Goal: Task Accomplishment & Management: Manage account settings

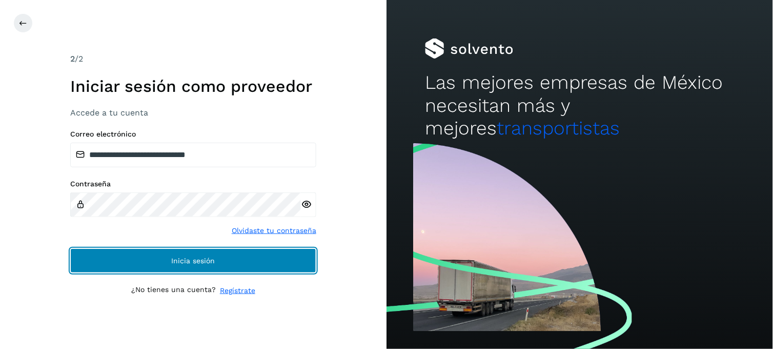
click at [154, 258] on button "Inicia sesión" at bounding box center [193, 260] width 246 height 25
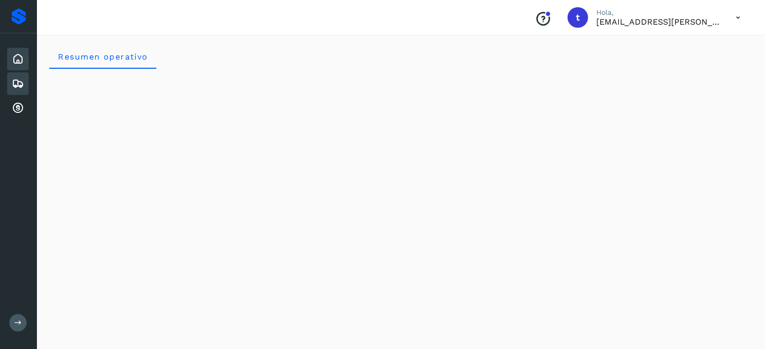
click at [17, 83] on icon at bounding box center [18, 83] width 12 height 12
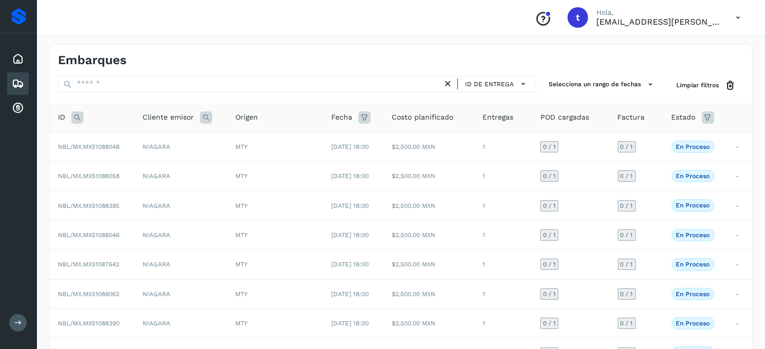
click at [79, 121] on icon at bounding box center [77, 117] width 12 height 12
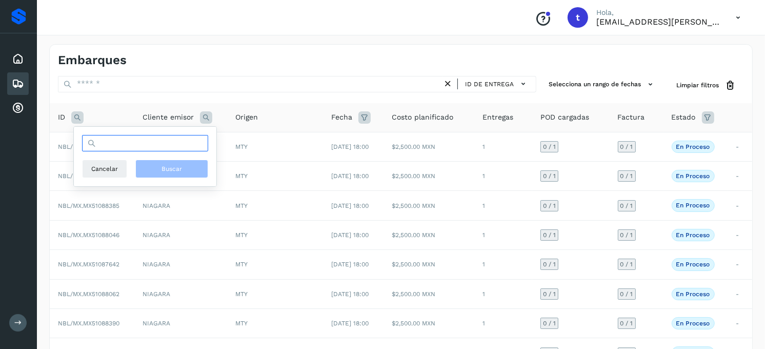
click at [109, 144] on input "text" at bounding box center [145, 143] width 126 height 16
type input "*"
type input "**********"
click at [155, 176] on button "Buscar" at bounding box center [171, 169] width 73 height 18
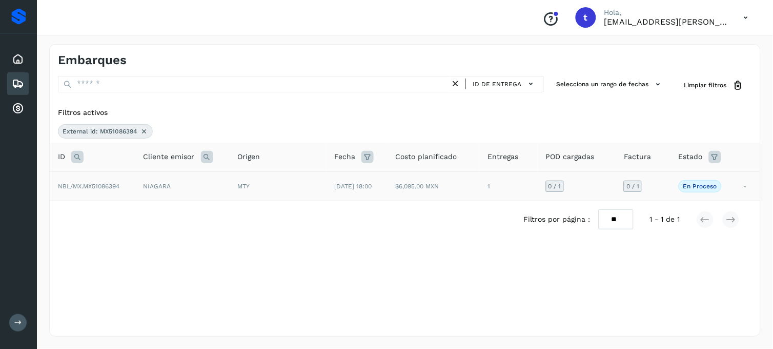
click at [106, 190] on td "NBL/MX.MX51086394" at bounding box center [93, 185] width 86 height 29
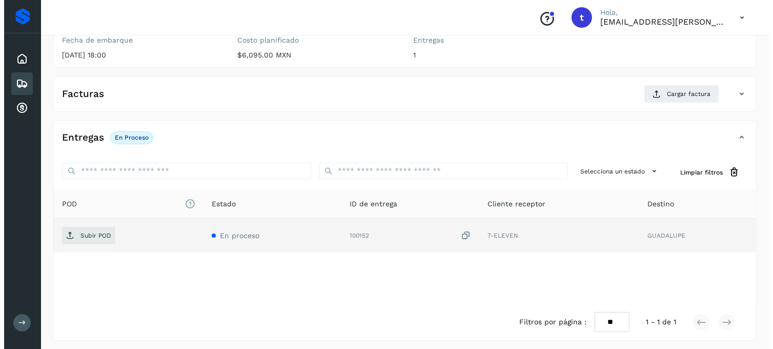
scroll to position [140, 0]
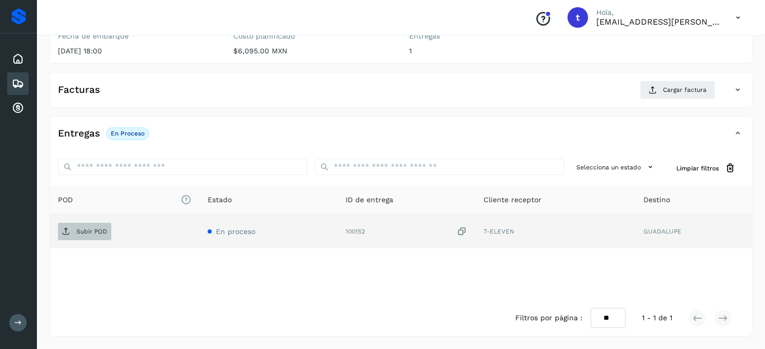
click at [93, 232] on p "Subir POD" at bounding box center [91, 231] width 31 height 7
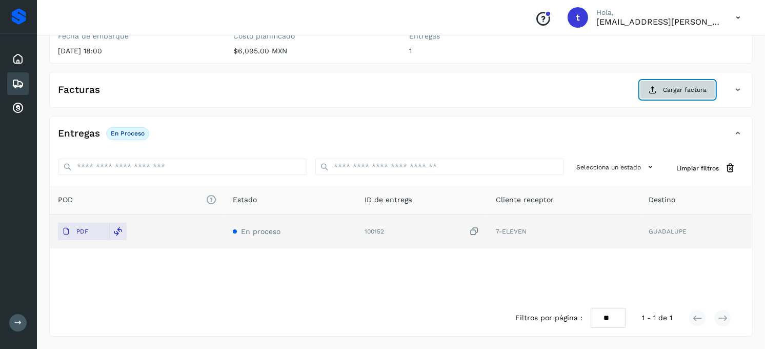
click at [674, 88] on span "Cargar factura" at bounding box center [685, 89] width 44 height 9
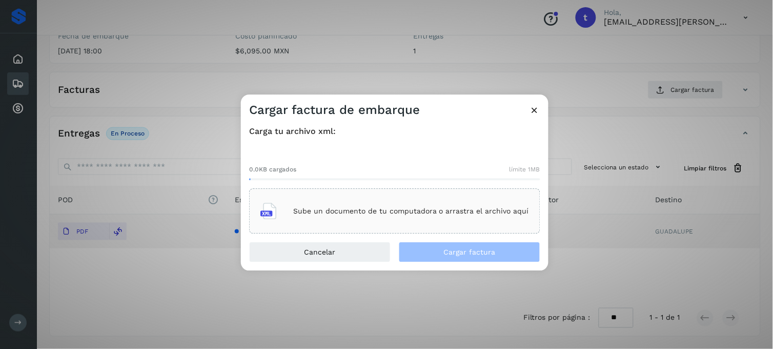
click at [386, 210] on p "Sube un documento de tu computadora o arrastra el archivo aquí" at bounding box center [411, 211] width 236 height 9
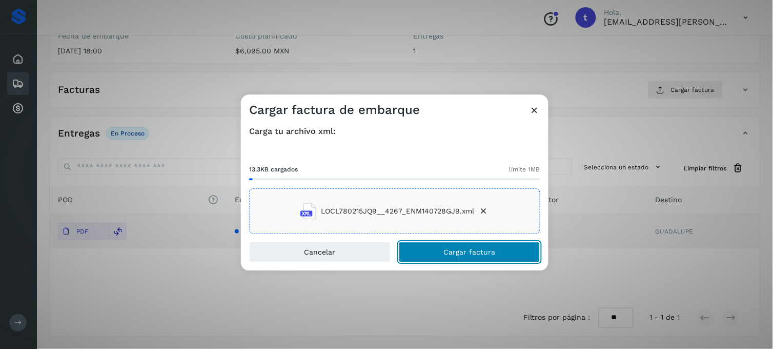
click at [477, 253] on span "Cargar factura" at bounding box center [470, 252] width 52 height 7
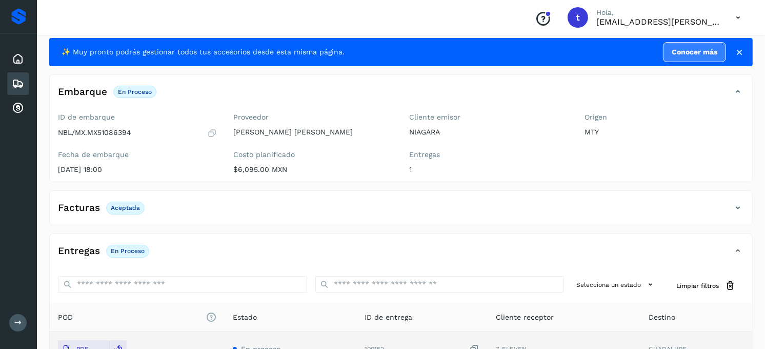
scroll to position [0, 0]
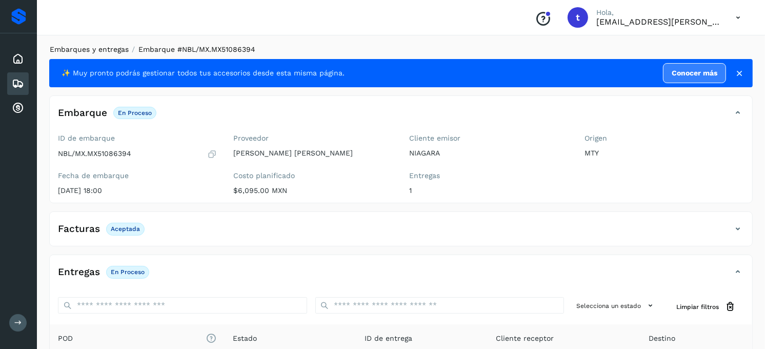
click at [85, 49] on link "Embarques y entregas" at bounding box center [89, 49] width 79 height 8
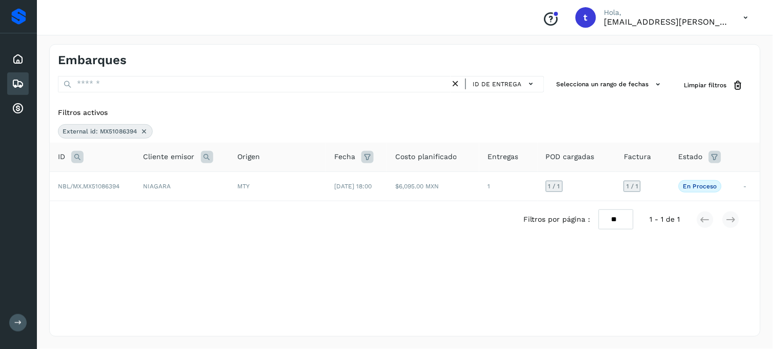
click at [85, 159] on div "ID" at bounding box center [92, 157] width 69 height 12
click at [78, 161] on icon at bounding box center [77, 157] width 12 height 12
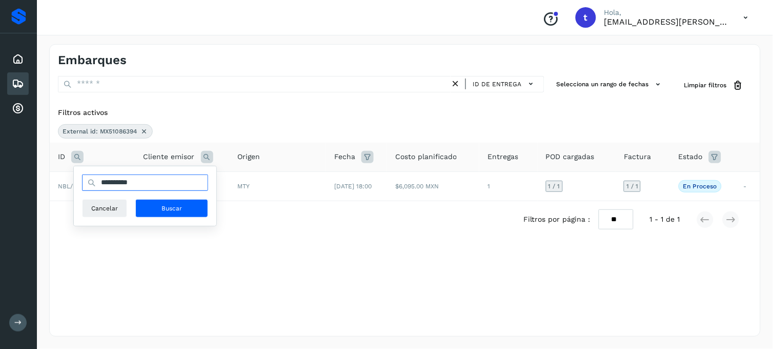
drag, startPoint x: 160, startPoint y: 189, endPoint x: 94, endPoint y: 187, distance: 65.7
click at [94, 187] on div "**********" at bounding box center [145, 182] width 126 height 16
type input "**********"
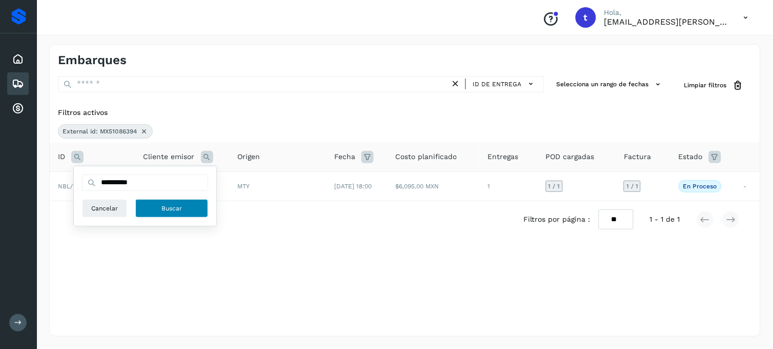
click at [175, 202] on button "Buscar" at bounding box center [171, 208] width 73 height 18
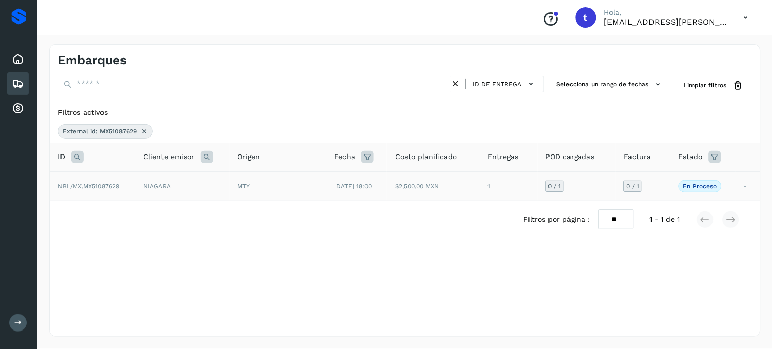
click at [99, 185] on span "NBL/MX.MX51087629" at bounding box center [89, 186] width 62 height 7
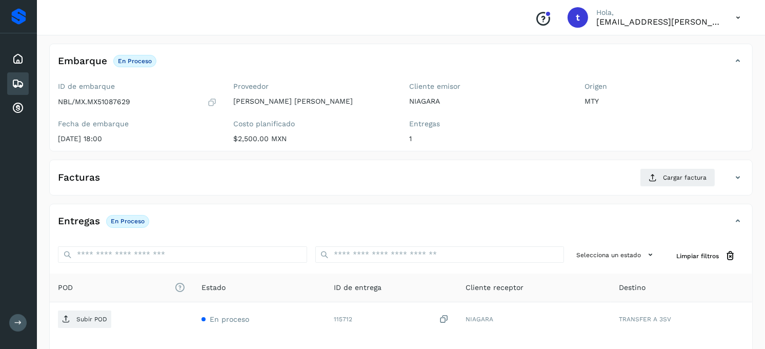
scroll to position [114, 0]
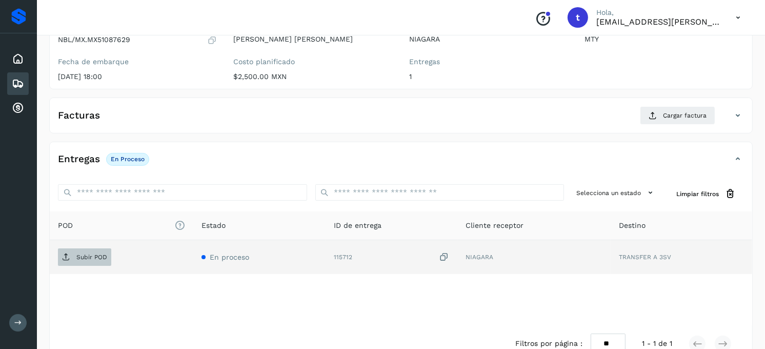
click at [98, 262] on span "Subir POD" at bounding box center [84, 257] width 53 height 16
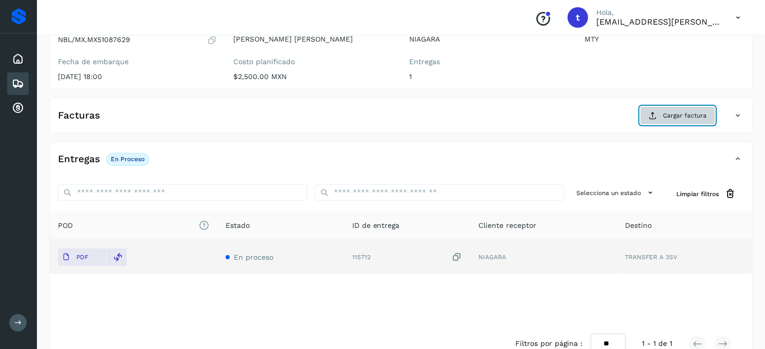
click at [681, 117] on span "Cargar factura" at bounding box center [685, 115] width 44 height 9
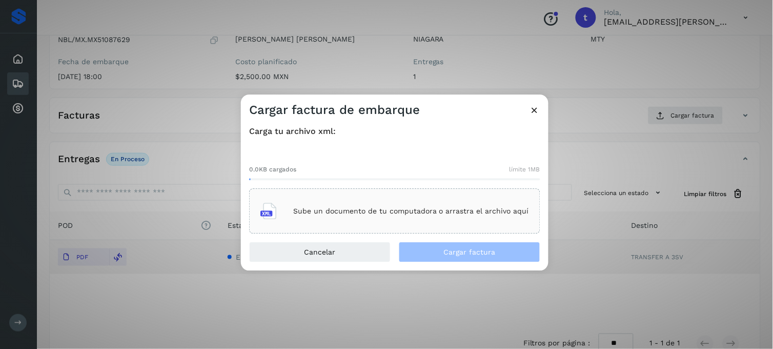
click at [370, 215] on p "Sube un documento de tu computadora o arrastra el archivo aquí" at bounding box center [411, 211] width 236 height 9
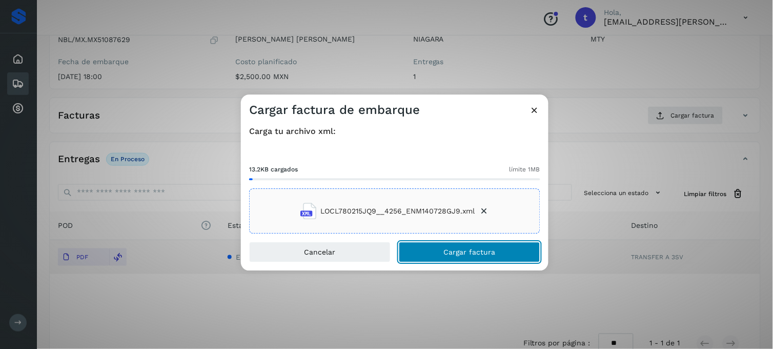
click at [457, 254] on span "Cargar factura" at bounding box center [470, 252] width 52 height 7
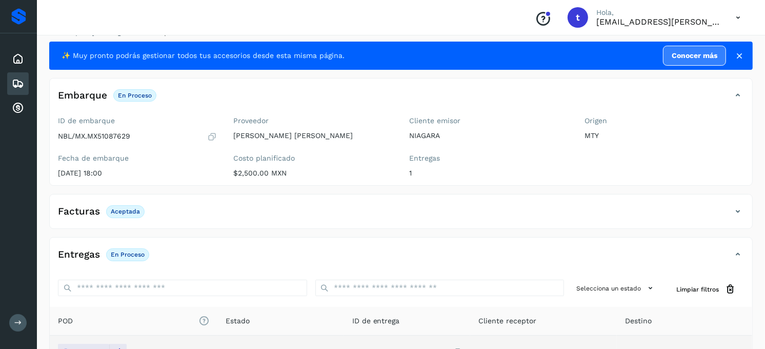
scroll to position [0, 0]
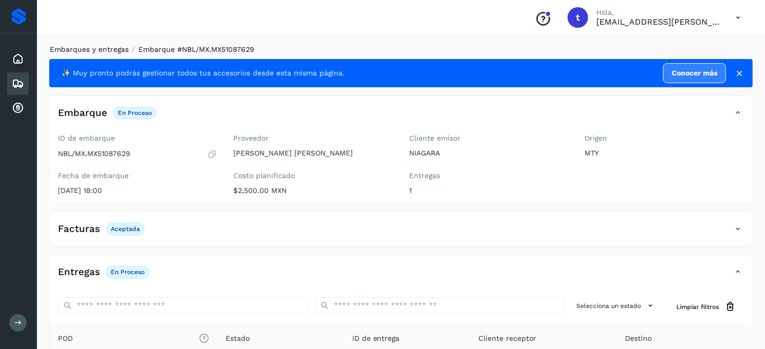
click at [109, 53] on link "Embarques y entregas" at bounding box center [89, 49] width 79 height 8
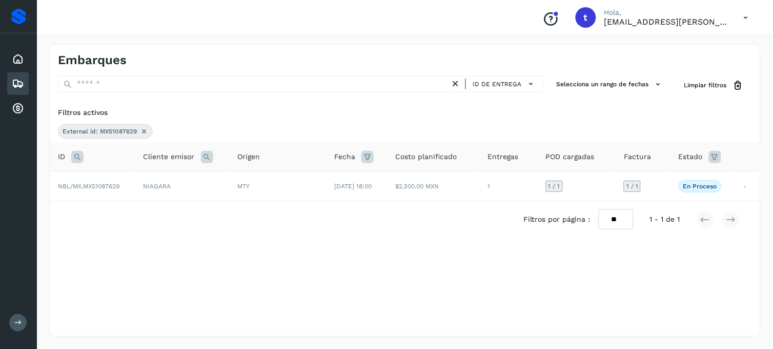
click at [77, 159] on icon at bounding box center [77, 157] width 12 height 12
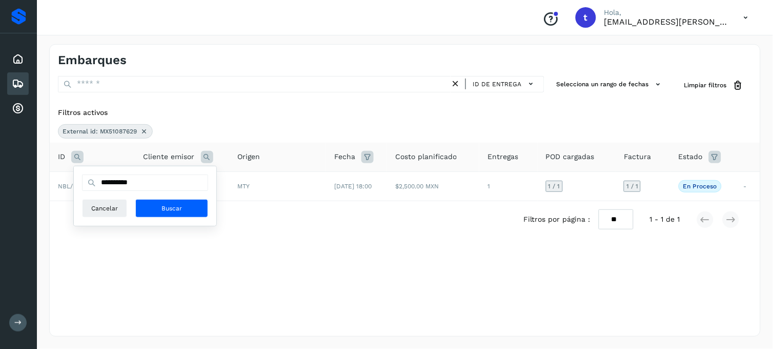
click at [144, 129] on icon at bounding box center [144, 131] width 8 height 8
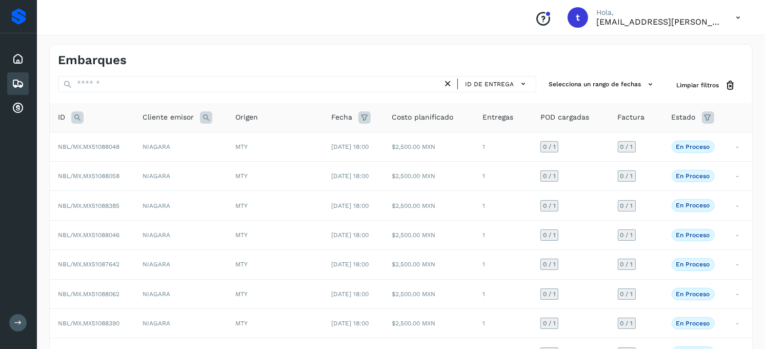
click at [77, 119] on icon at bounding box center [77, 117] width 12 height 12
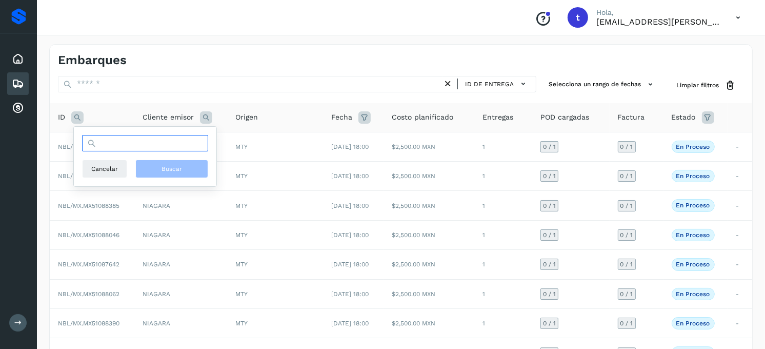
click at [126, 144] on input "text" at bounding box center [145, 143] width 126 height 16
type input "**********"
click at [169, 172] on span "Buscar" at bounding box center [172, 168] width 21 height 9
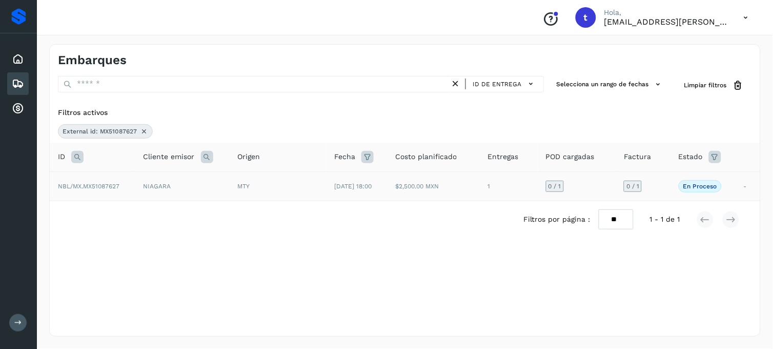
click at [98, 188] on span "NBL/MX.MX51087627" at bounding box center [89, 186] width 62 height 7
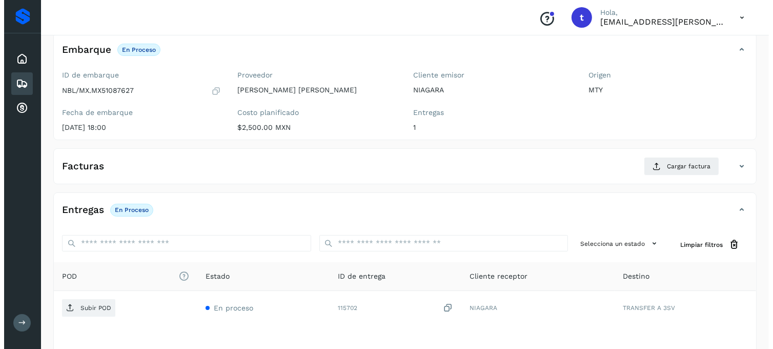
scroll to position [140, 0]
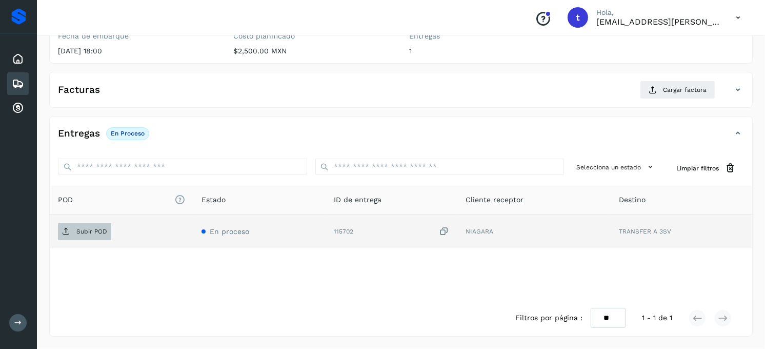
click at [91, 233] on p "Subir POD" at bounding box center [91, 231] width 31 height 7
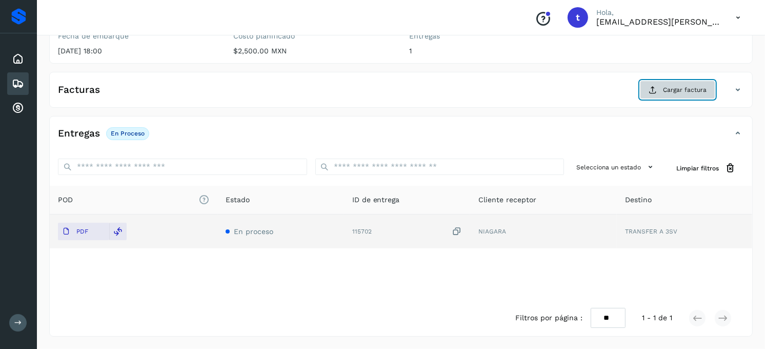
click at [665, 91] on span "Cargar factura" at bounding box center [685, 89] width 44 height 9
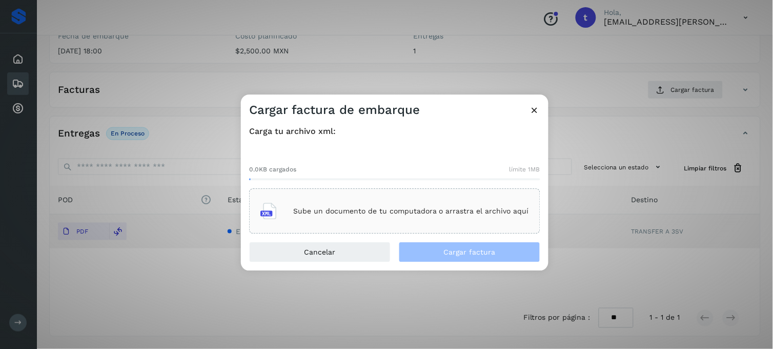
click at [383, 208] on p "Sube un documento de tu computadora o arrastra el archivo aquí" at bounding box center [411, 211] width 236 height 9
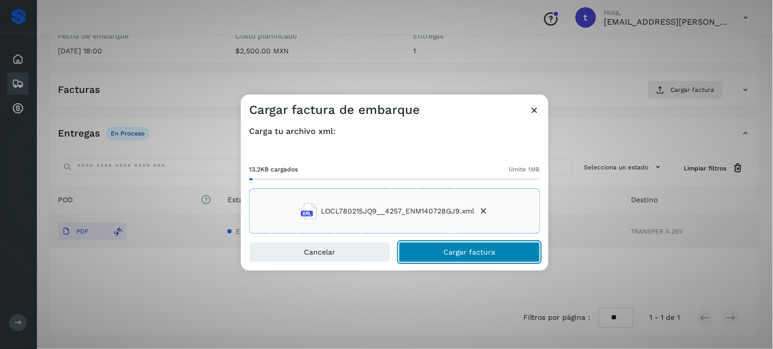
click at [438, 252] on button "Cargar factura" at bounding box center [470, 252] width 142 height 21
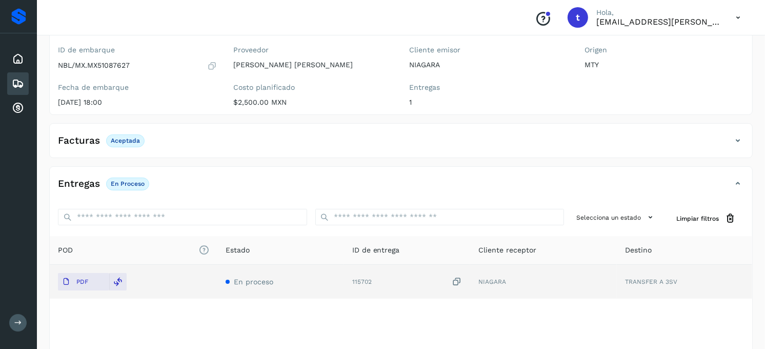
scroll to position [25, 0]
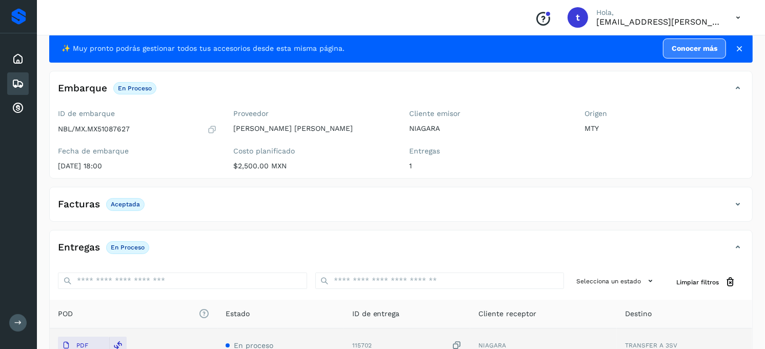
click at [18, 84] on icon at bounding box center [18, 83] width 12 height 12
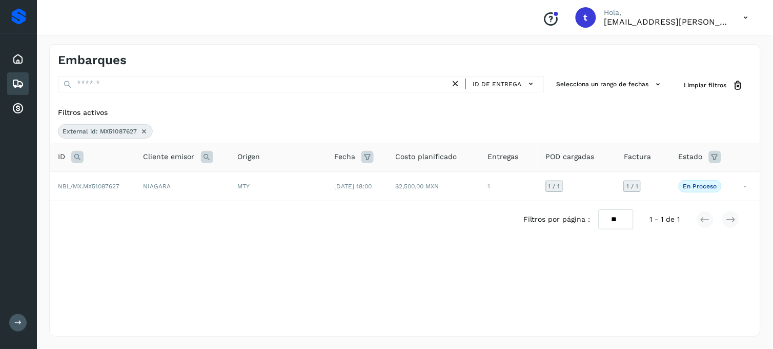
click at [145, 133] on icon at bounding box center [144, 131] width 8 height 8
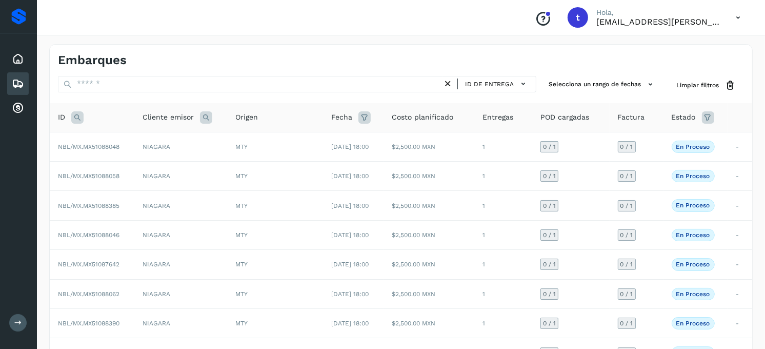
click at [79, 119] on icon at bounding box center [77, 117] width 12 height 12
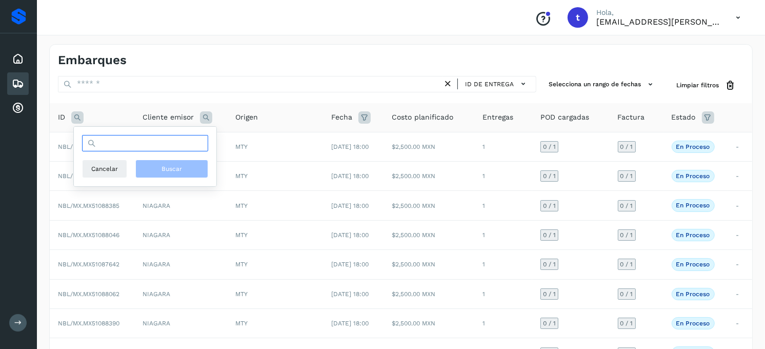
click at [143, 151] on input "text" at bounding box center [145, 143] width 126 height 16
type input "**********"
click at [178, 172] on span "Buscar" at bounding box center [172, 168] width 21 height 9
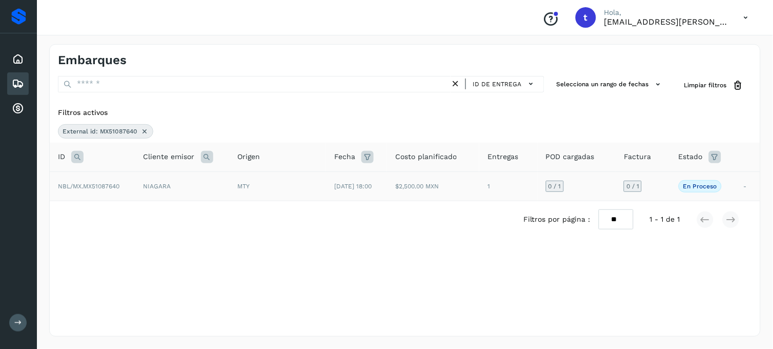
click at [111, 187] on span "NBL/MX.MX51087640" at bounding box center [89, 186] width 62 height 7
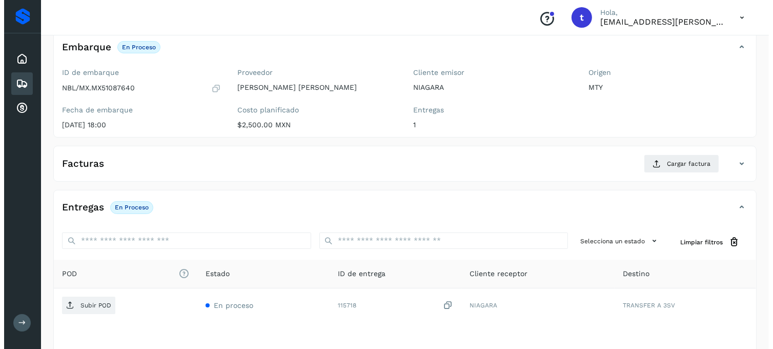
scroll to position [140, 0]
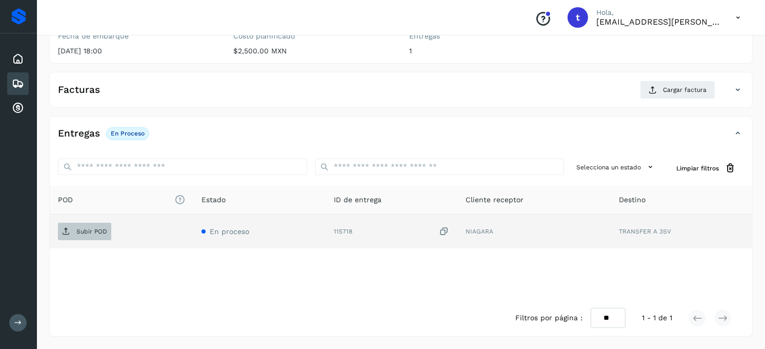
click at [92, 231] on p "Subir POD" at bounding box center [91, 231] width 31 height 7
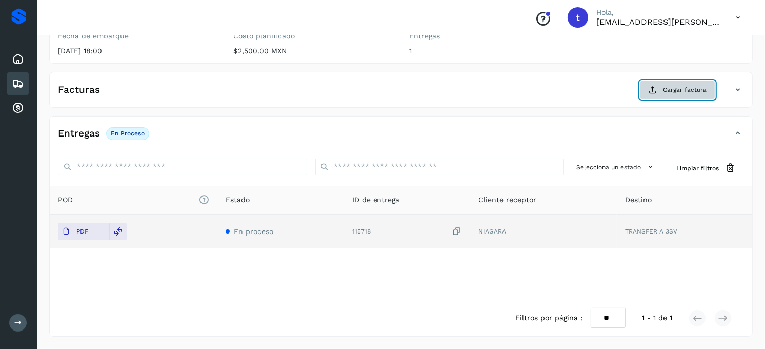
click at [654, 90] on icon at bounding box center [653, 90] width 8 height 8
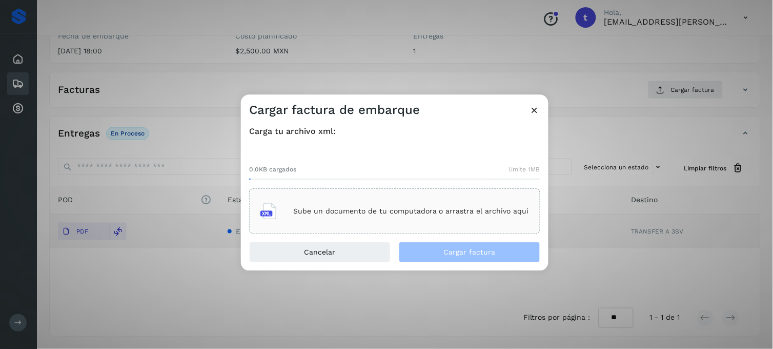
click at [412, 207] on p "Sube un documento de tu computadora o arrastra el archivo aquí" at bounding box center [411, 211] width 236 height 9
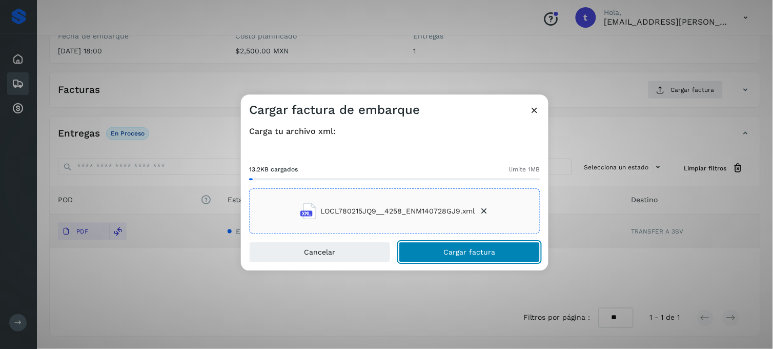
click at [478, 252] on span "Cargar factura" at bounding box center [470, 252] width 52 height 7
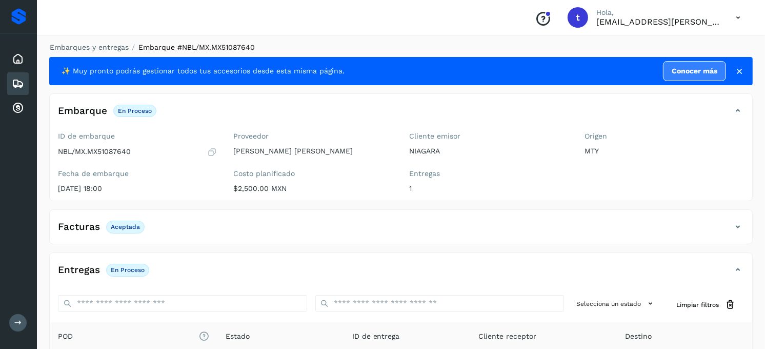
scroll to position [0, 0]
